Goal: Navigation & Orientation: Find specific page/section

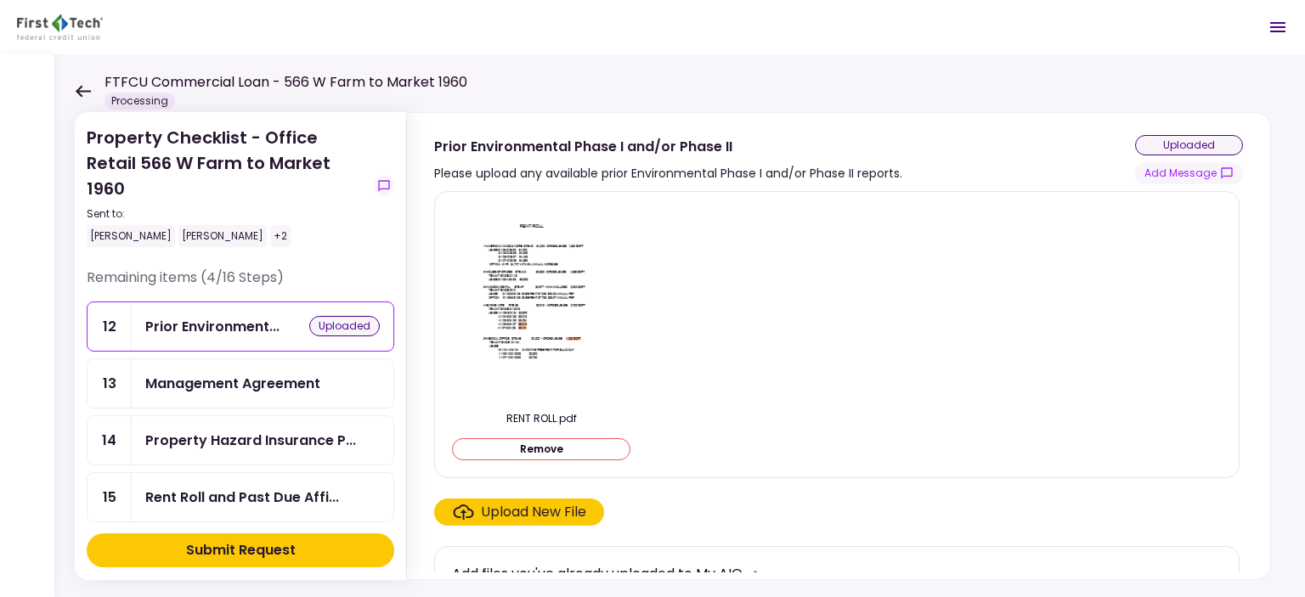
scroll to position [313, 0]
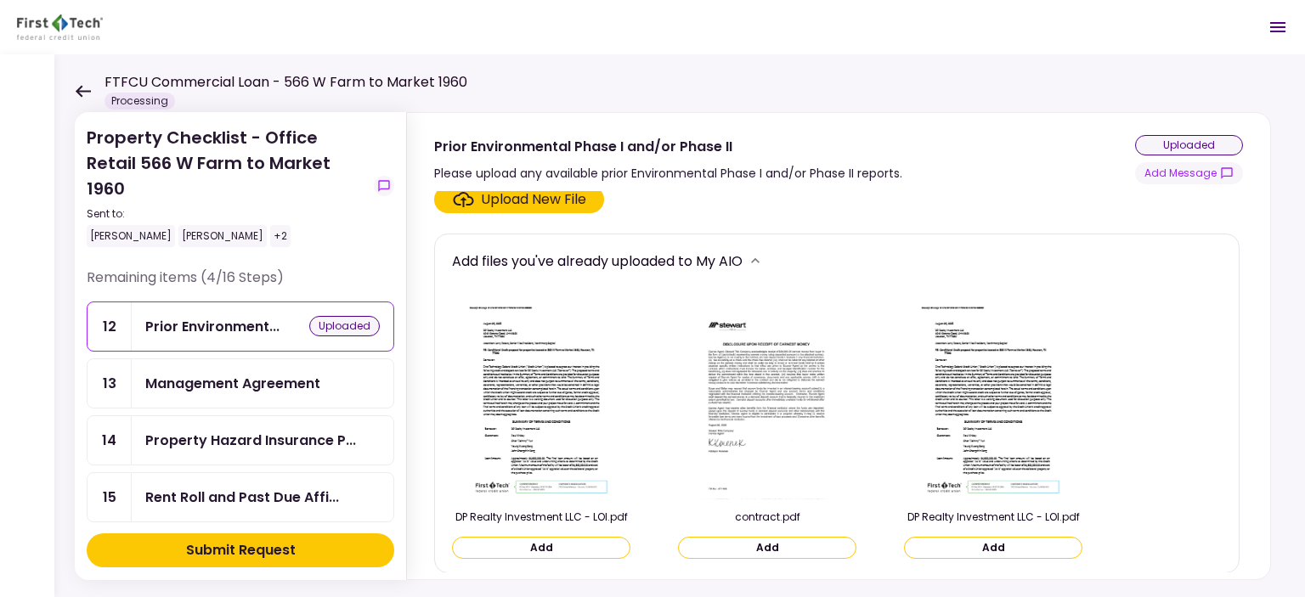
click at [291, 373] on div "Management Agreement" at bounding box center [232, 383] width 175 height 21
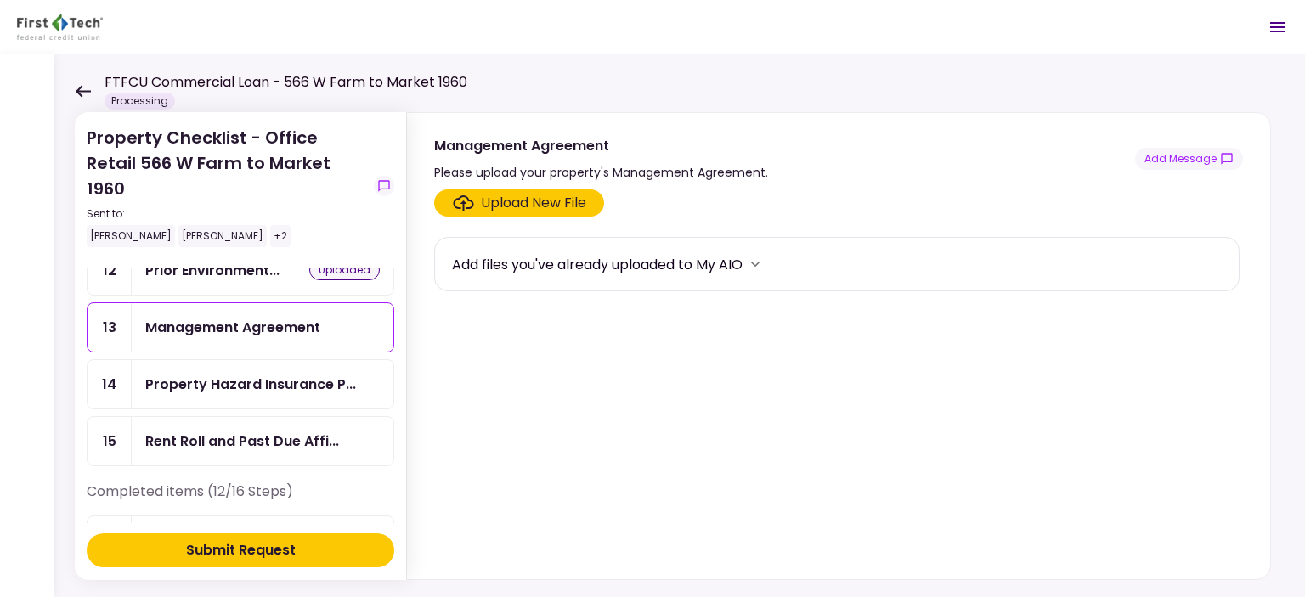
scroll to position [85, 0]
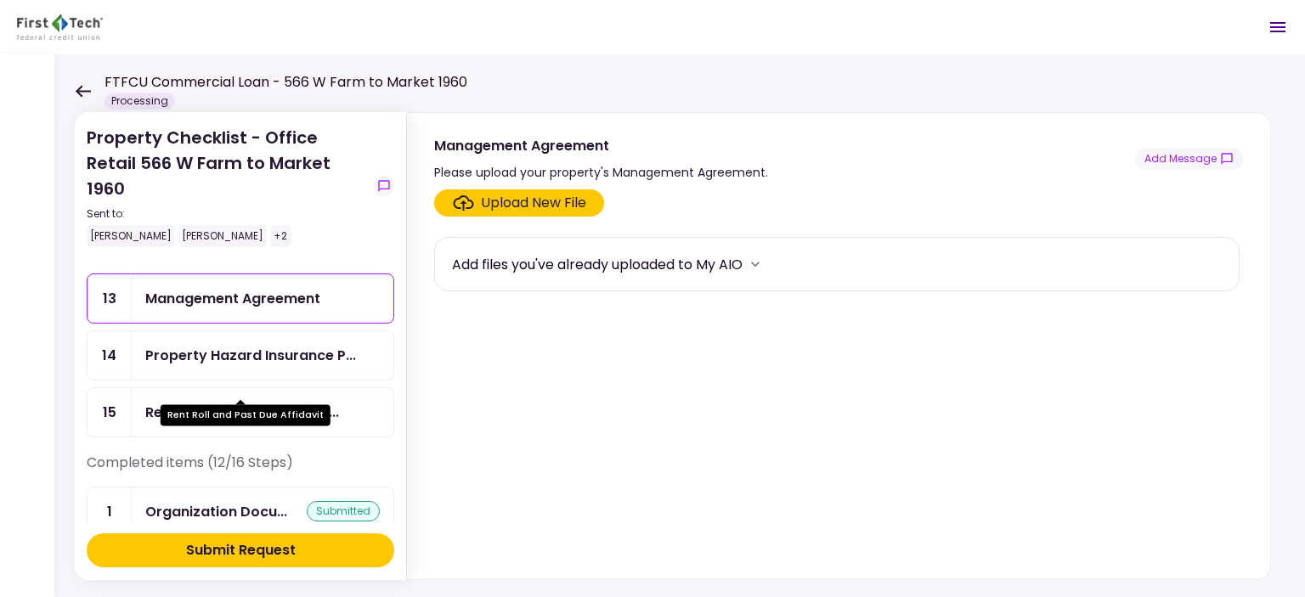
click at [222, 402] on div "Rent Roll and Past Due Affi..." at bounding box center [242, 412] width 194 height 21
